Goal: Information Seeking & Learning: Learn about a topic

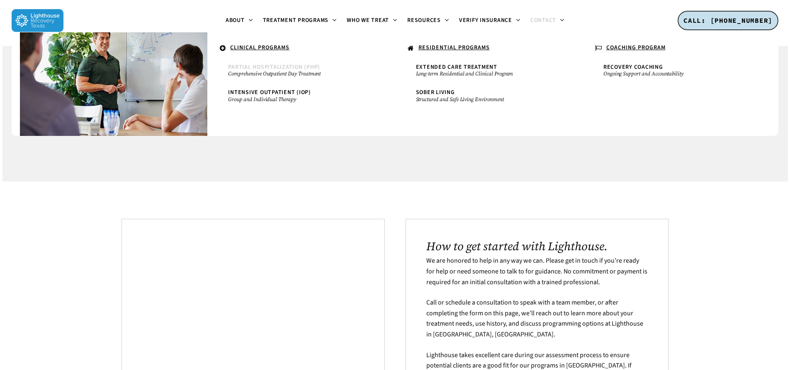
click at [277, 66] on span "Partial Hospitalization (PHP)" at bounding box center [274, 67] width 92 height 8
